Goal: Task Accomplishment & Management: Use online tool/utility

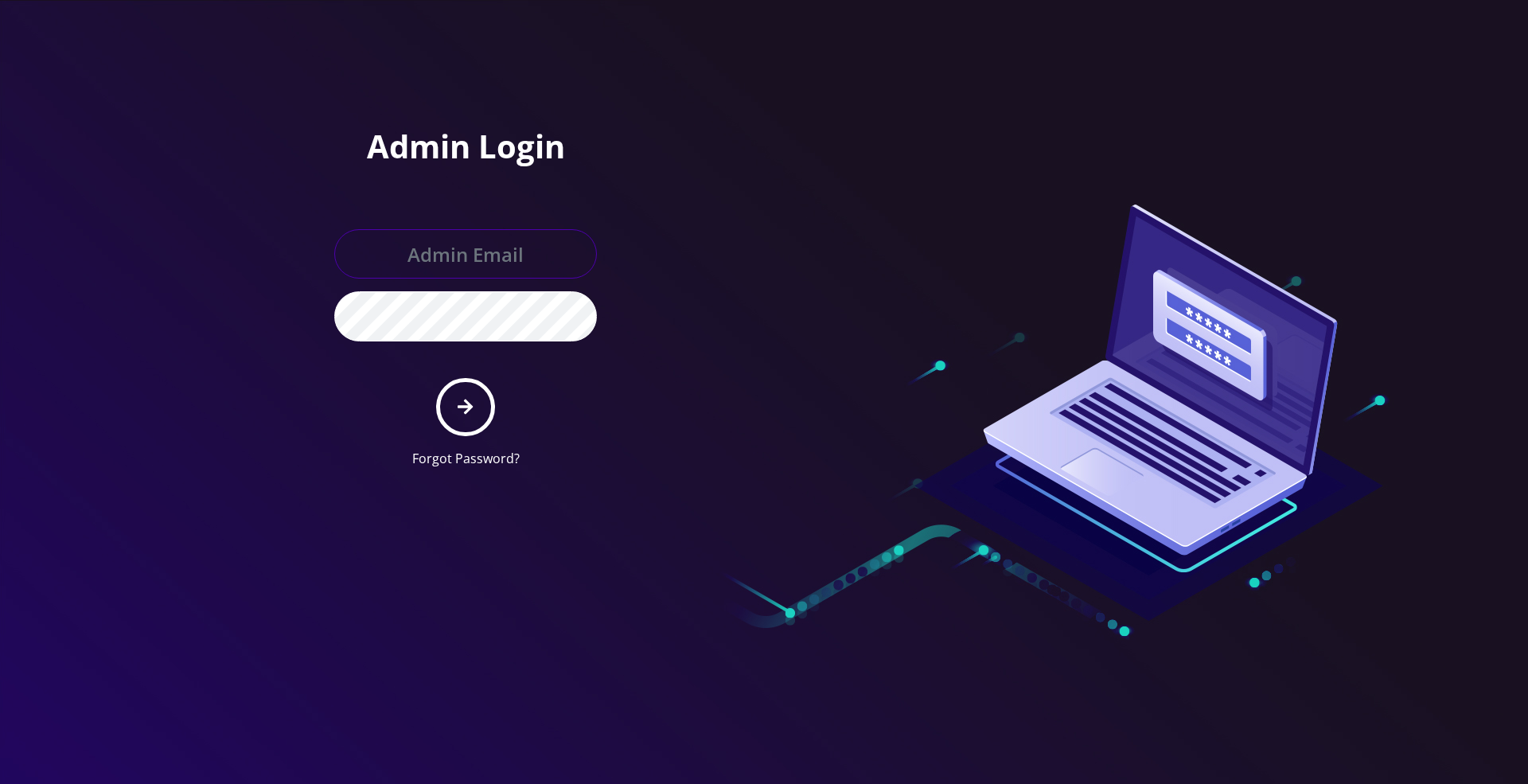
type input "[PERSON_NAME][EMAIL_ADDRESS][DOMAIN_NAME]"
click at [460, 405] on icon "submit" at bounding box center [464, 406] width 15 height 15
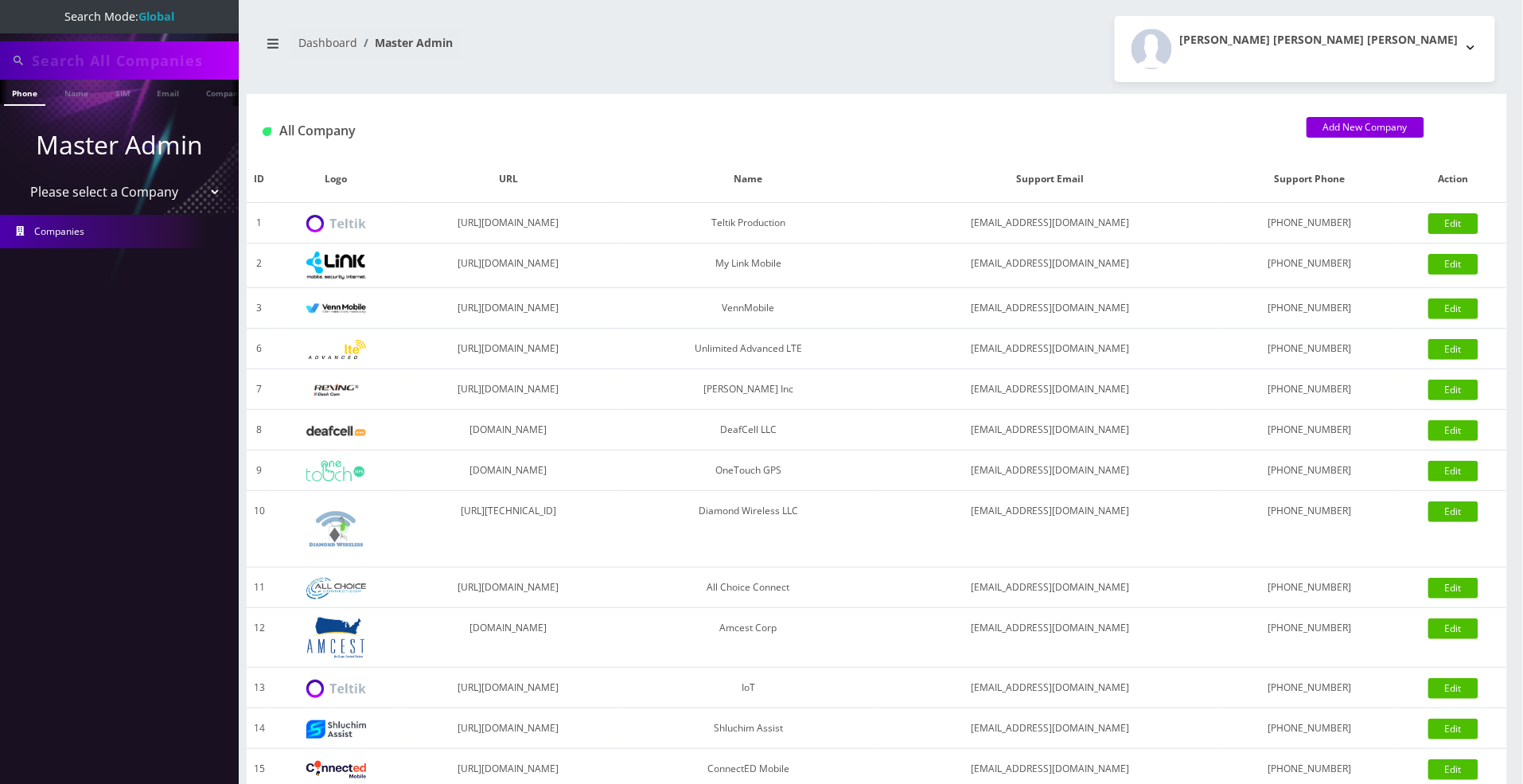
type input "outlet"
click at [97, 195] on select "Please select a Company Teltik Production My Link Mobile VennMobile Unlimited A…" at bounding box center [119, 192] width 203 height 30
select select "28"
click at [18, 177] on select "Please select a Company Teltik Production My Link Mobile VennMobile Unlimited A…" at bounding box center [119, 192] width 203 height 30
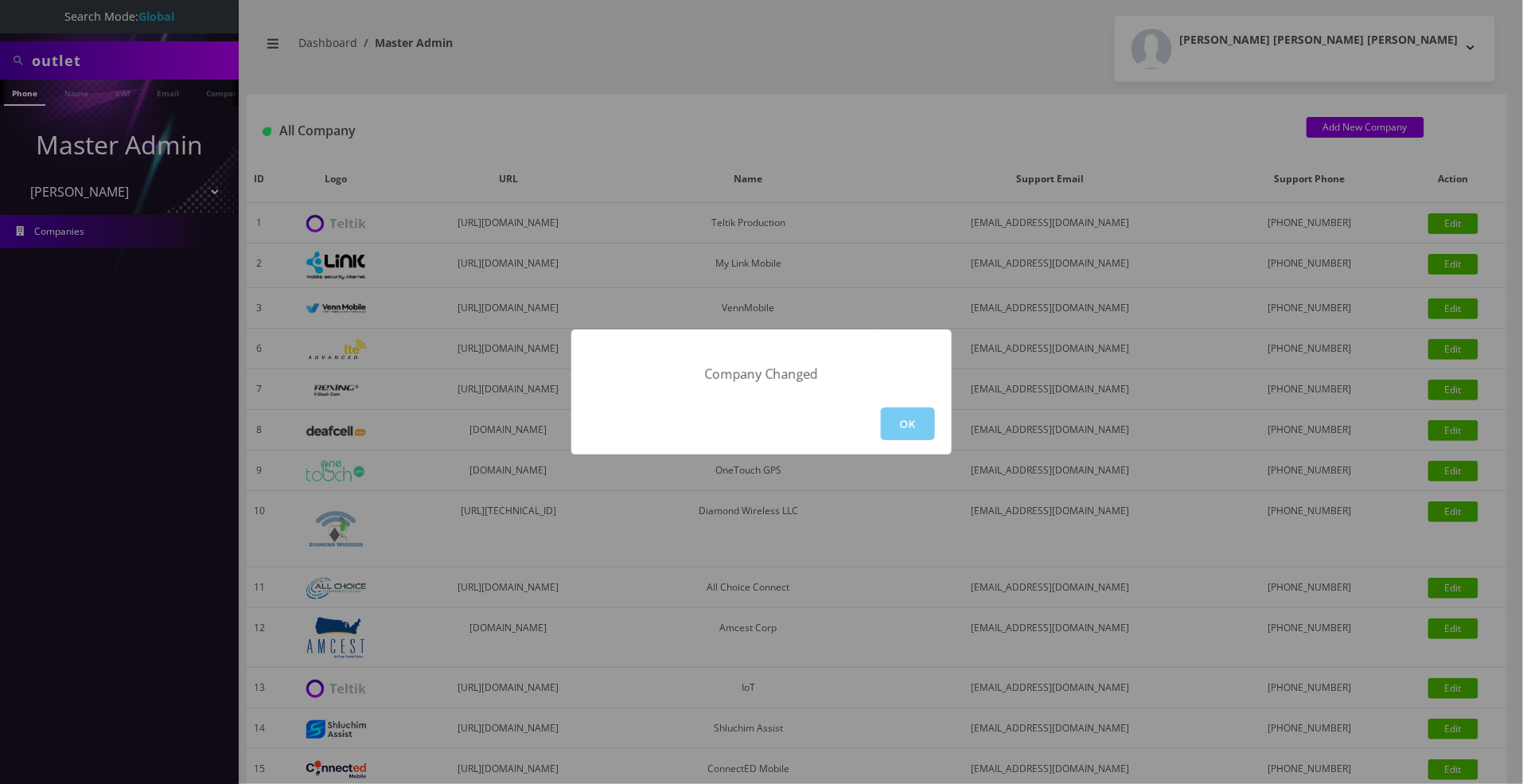
click at [912, 420] on button "OK" at bounding box center [908, 423] width 54 height 32
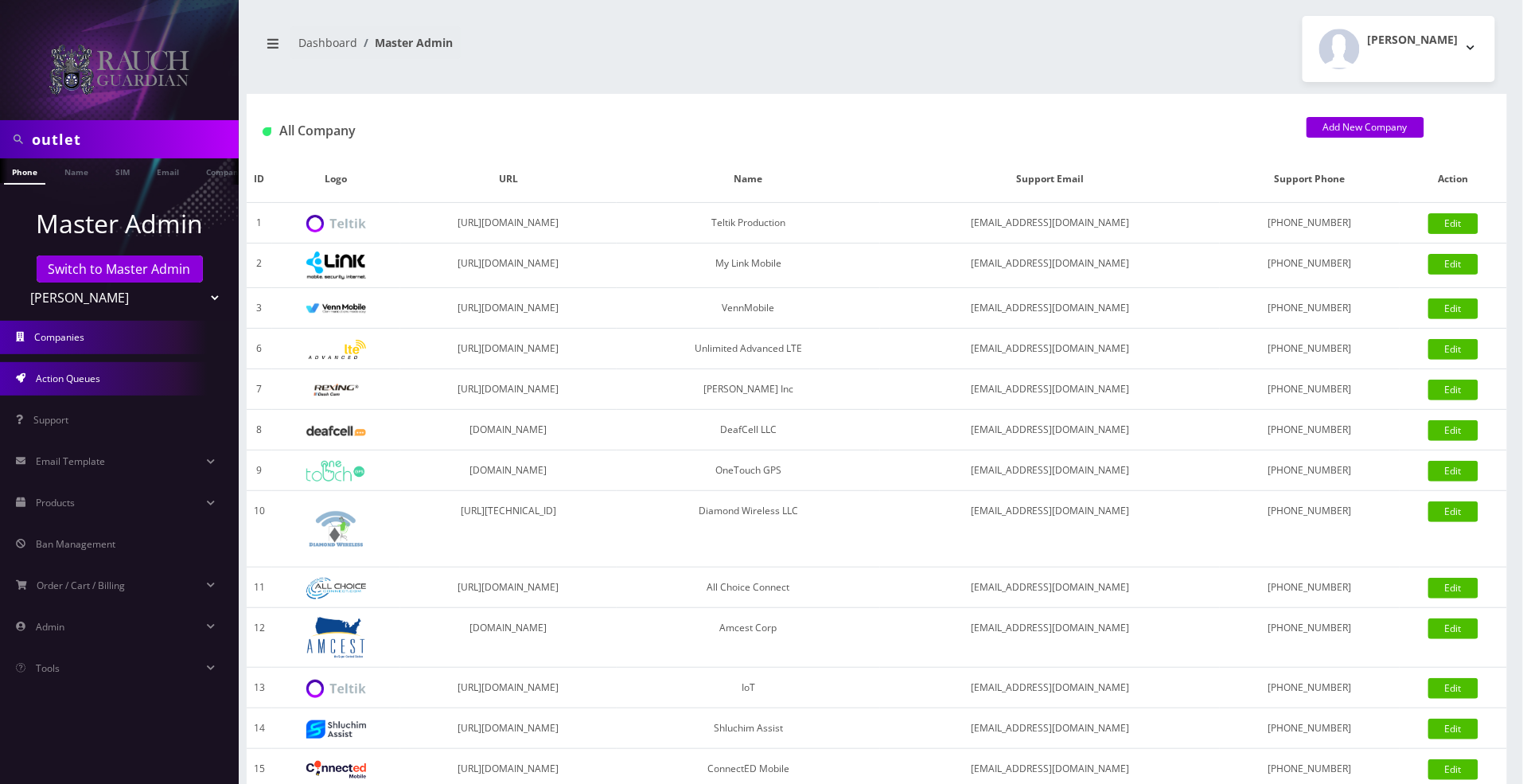
click at [74, 383] on span "Action Queues" at bounding box center [68, 379] width 64 height 14
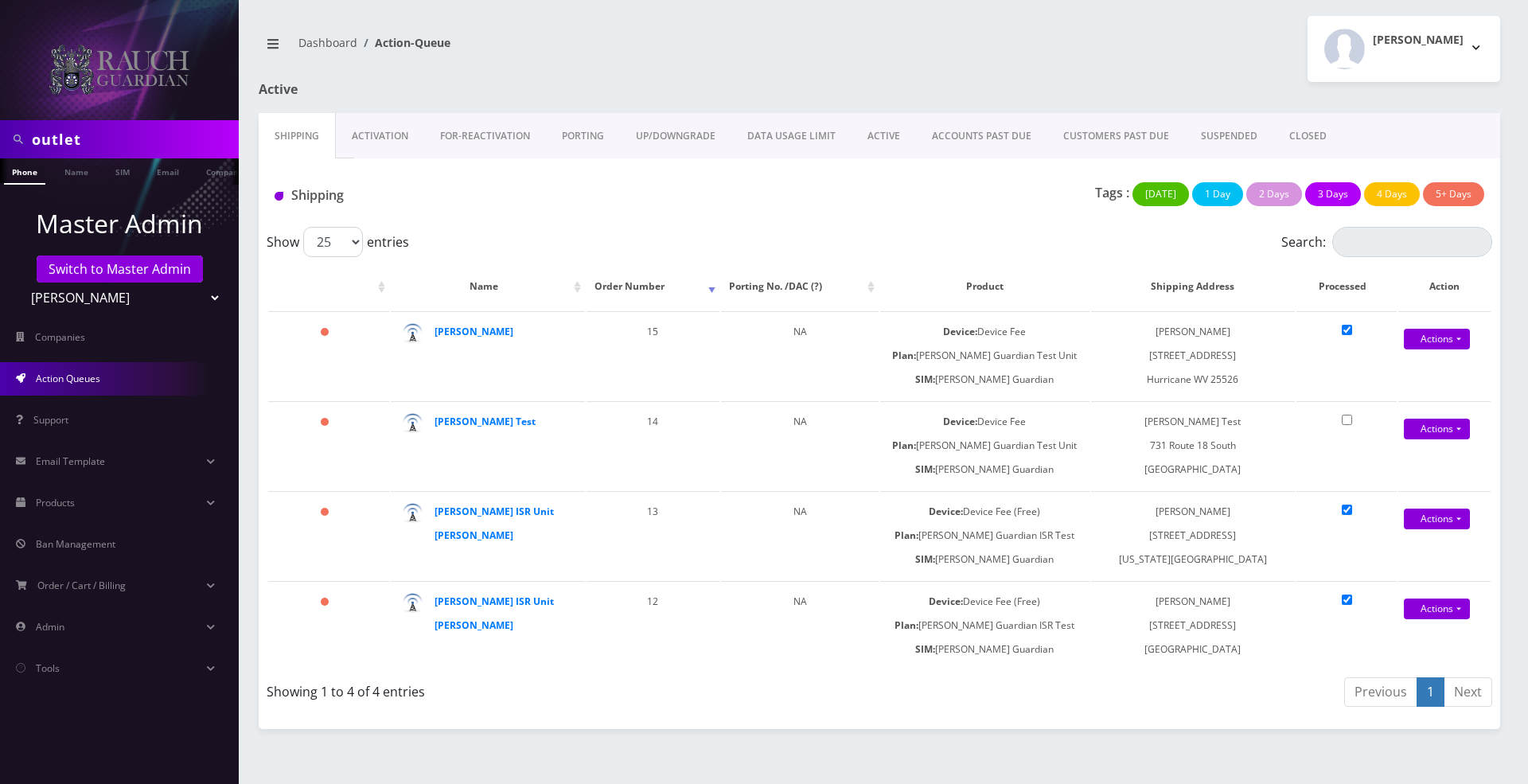
click at [381, 145] on link "Activation" at bounding box center [379, 136] width 88 height 46
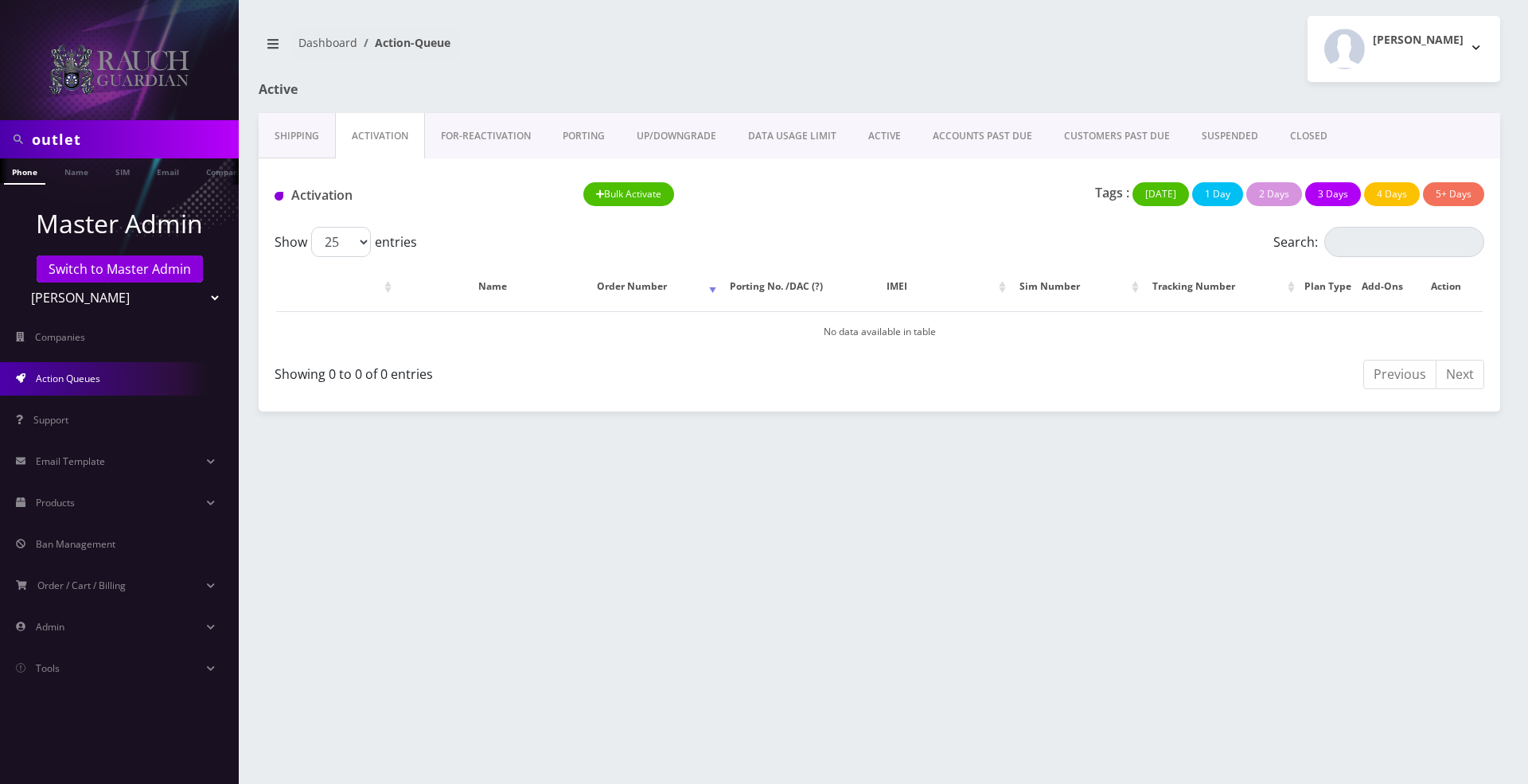
click at [281, 138] on link "Shipping" at bounding box center [297, 136] width 77 height 46
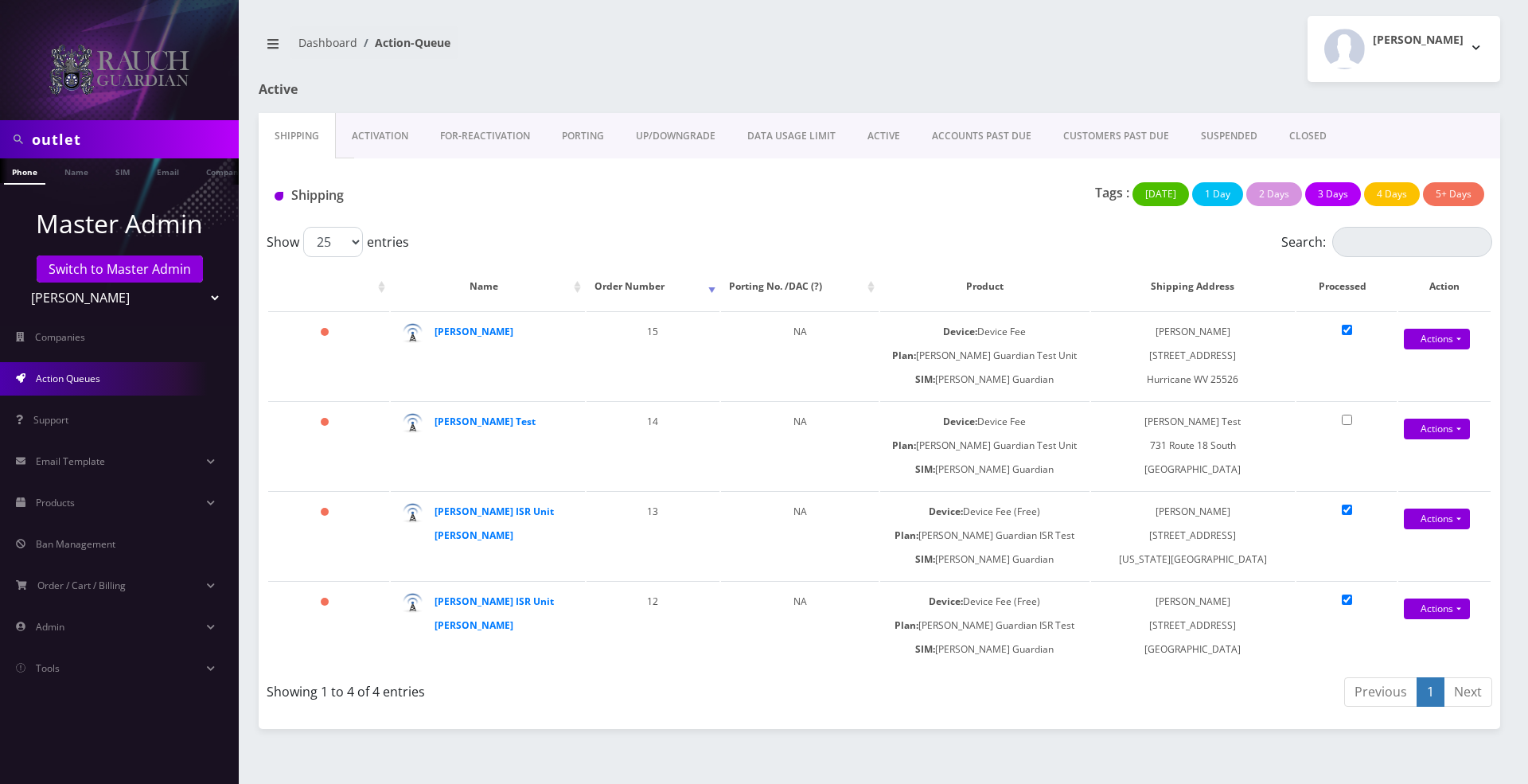
click at [390, 140] on link "Activation" at bounding box center [379, 136] width 88 height 46
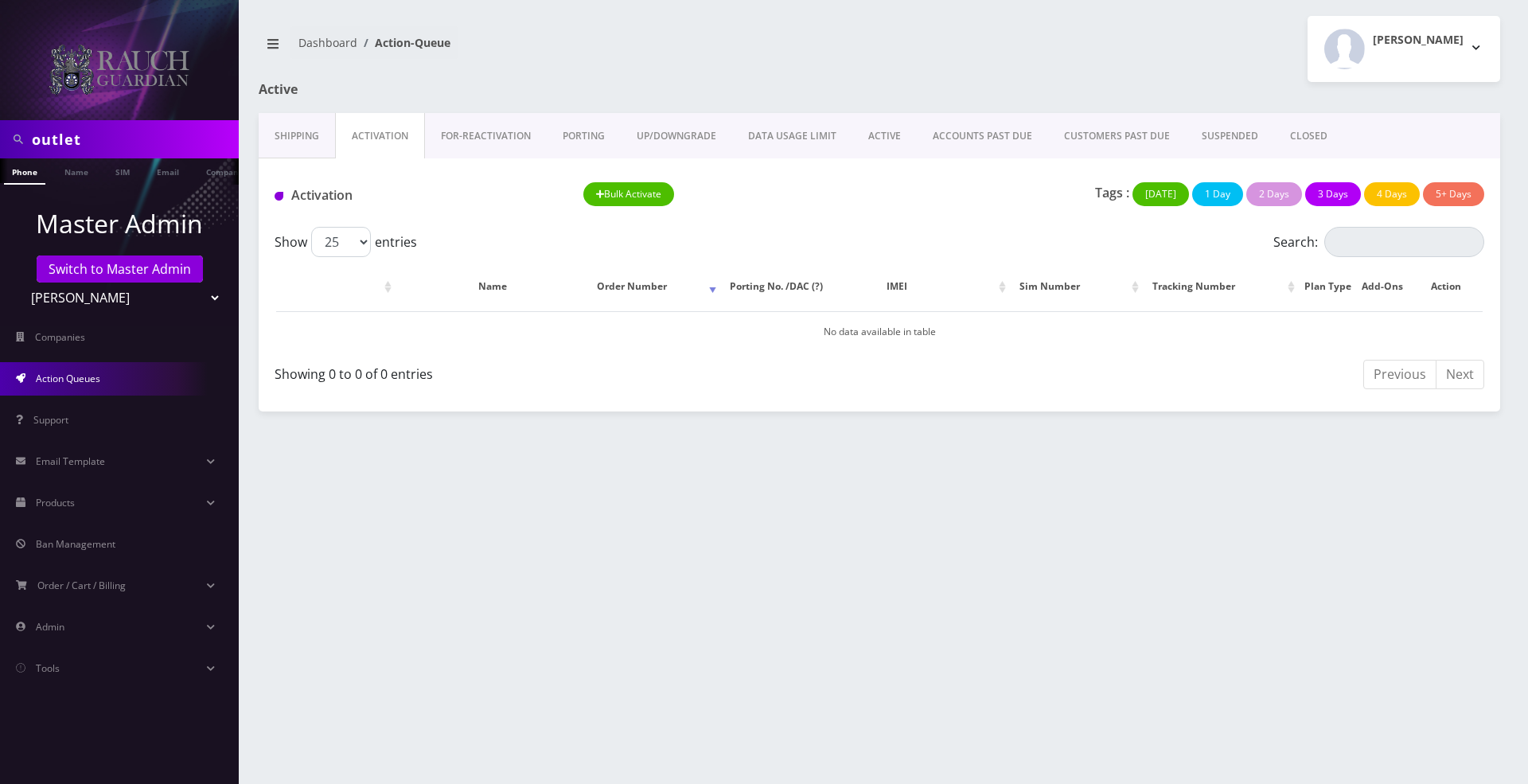
click at [301, 142] on link "Shipping" at bounding box center [297, 136] width 77 height 46
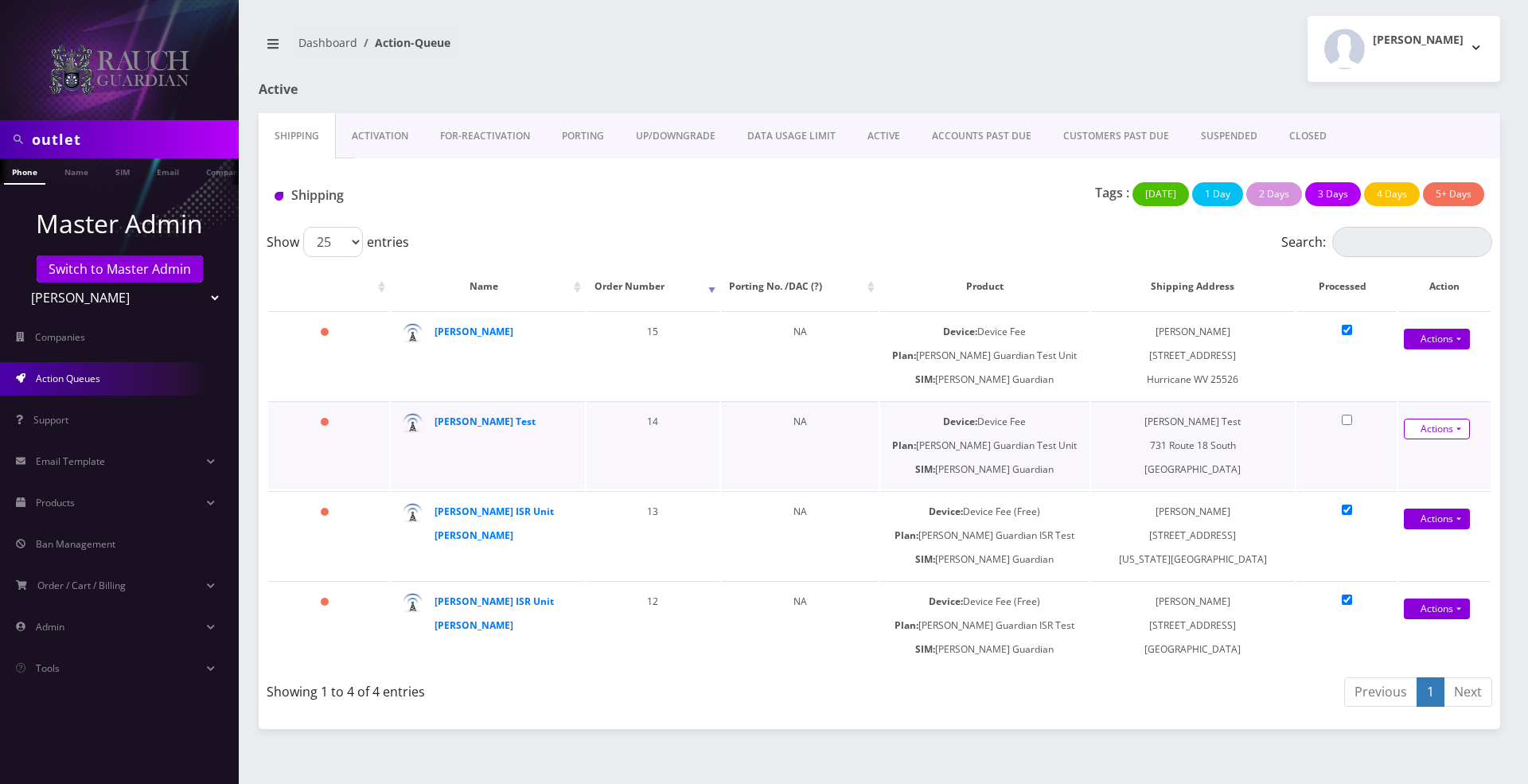
click at [1439, 434] on link "Actions" at bounding box center [1437, 429] width 66 height 21
click at [683, 50] on nav "Dashboard Action-Queue" at bounding box center [563, 49] width 609 height 45
